Goal: Complete application form

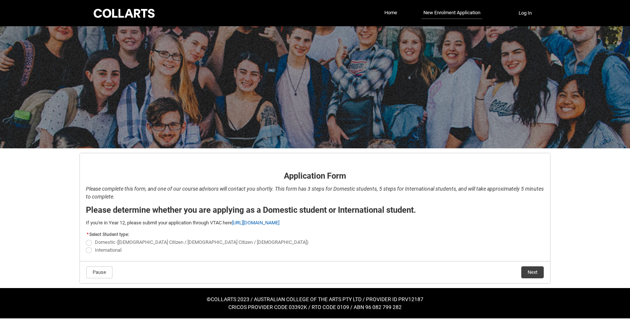
click at [90, 251] on span "REDU_Application_Form_for_Applicant flow" at bounding box center [89, 250] width 6 height 6
click at [86, 246] on input "International" at bounding box center [85, 246] width 0 height 0
radio input "true"
click at [530, 270] on button "Next" at bounding box center [532, 273] width 22 height 12
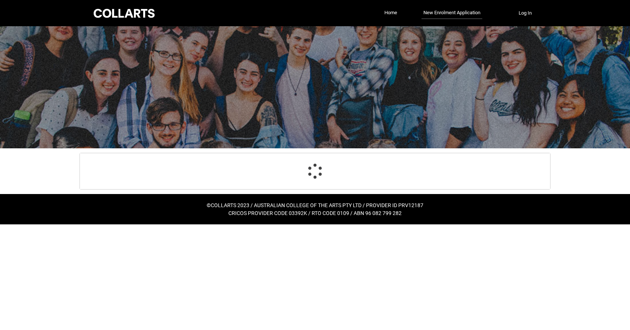
select select "choice_No"
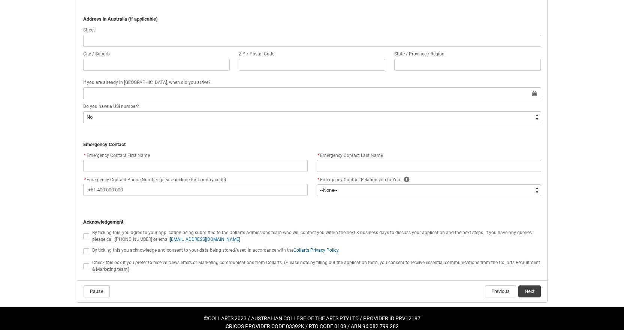
scroll to position [616, 0]
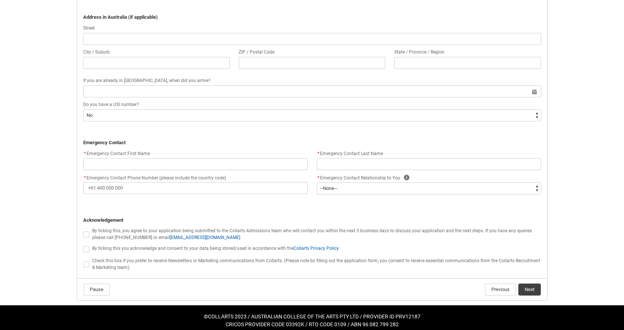
drag, startPoint x: 208, startPoint y: 237, endPoint x: 147, endPoint y: 242, distance: 62.1
click at [147, 242] on flowruntime-screen-field "By ticking this, you agree to your application being submitted to the Collarts …" at bounding box center [312, 235] width 467 height 17
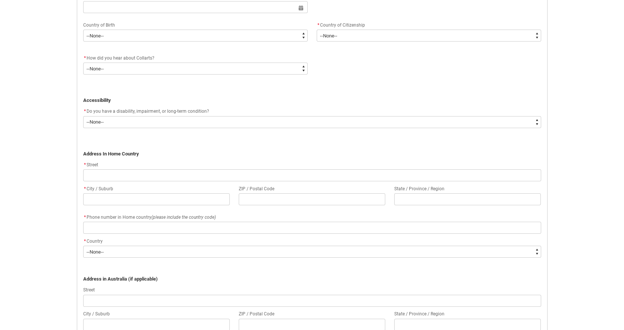
scroll to position [328, 0]
